Goal: Check status: Check status

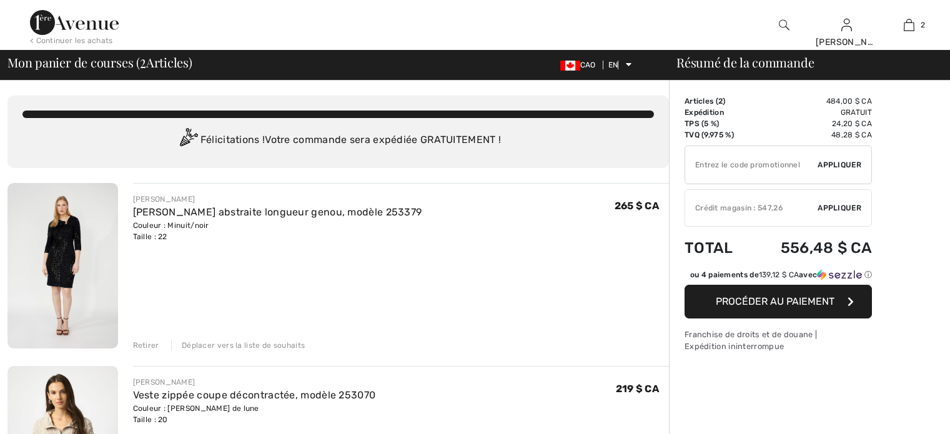
checkbox input "true"
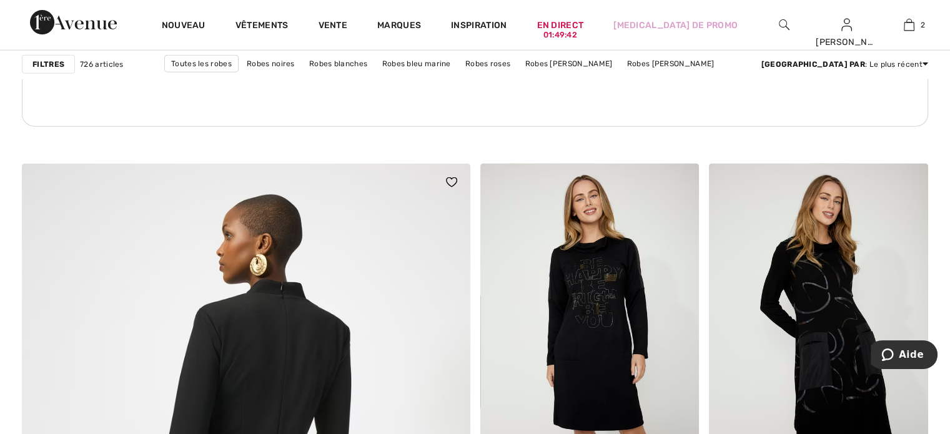
scroll to position [3124, 0]
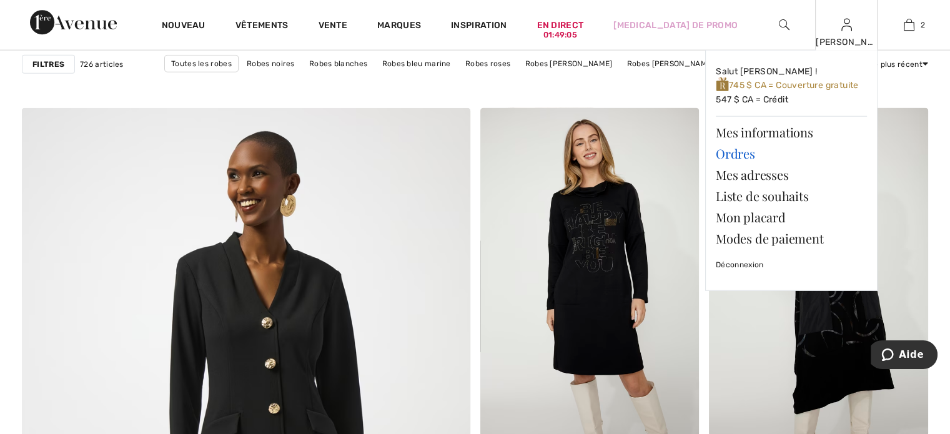
click at [732, 150] on font "Ordres" at bounding box center [735, 153] width 39 height 17
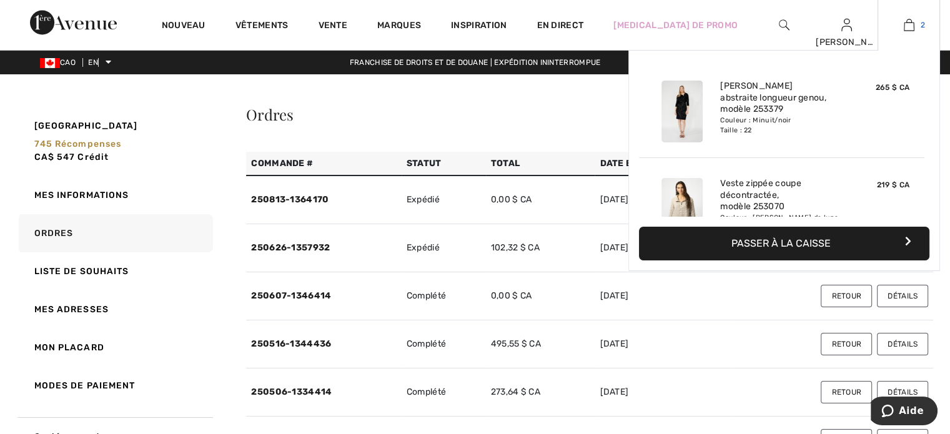
click at [909, 22] on img at bounding box center [909, 24] width 11 height 15
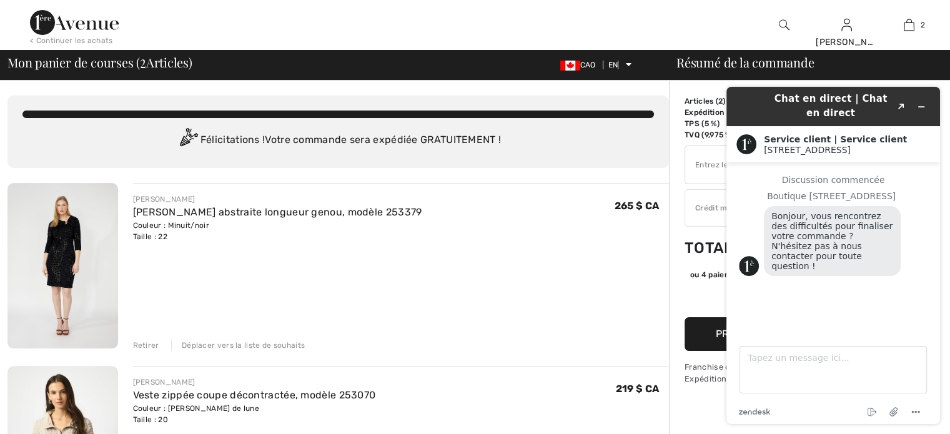
drag, startPoint x: 419, startPoint y: 286, endPoint x: 421, endPoint y: 272, distance: 13.8
click at [419, 279] on div "FRANK LYMAN Robe fourreau abstraite longueur genou, modèle 253379 Couleur : Min…" at bounding box center [401, 267] width 537 height 168
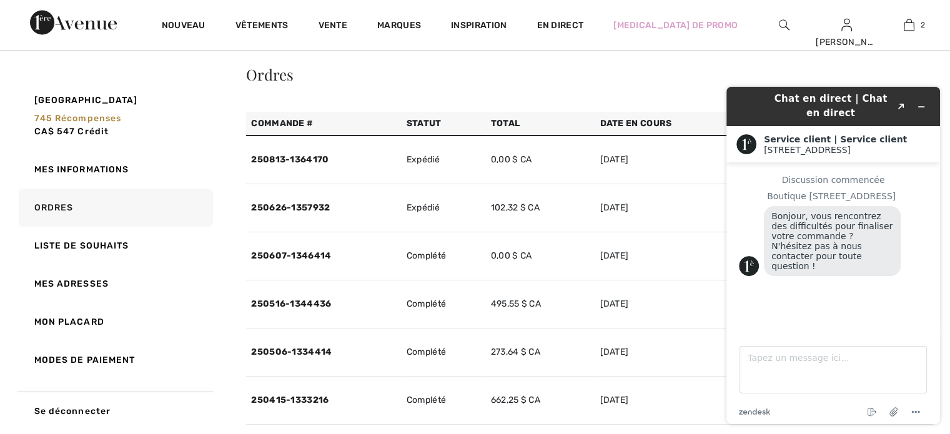
scroll to position [62, 0]
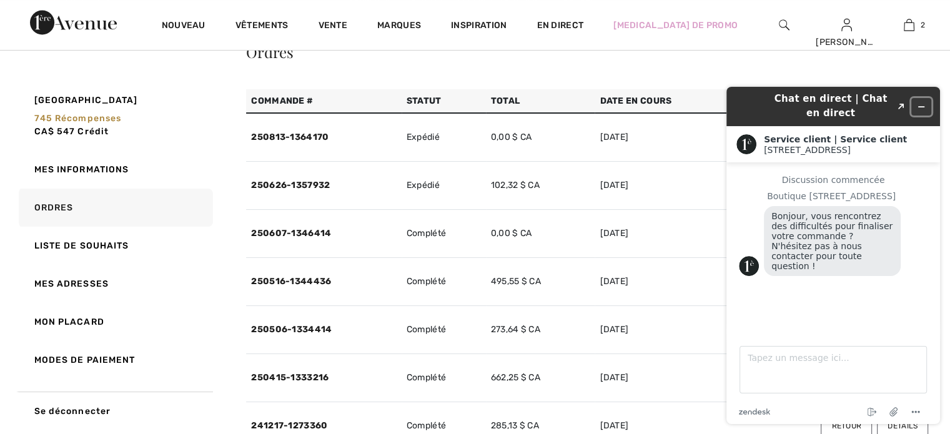
click at [919, 102] on icon "Réduire le widget" at bounding box center [921, 106] width 9 height 9
